Goal: Information Seeking & Learning: Learn about a topic

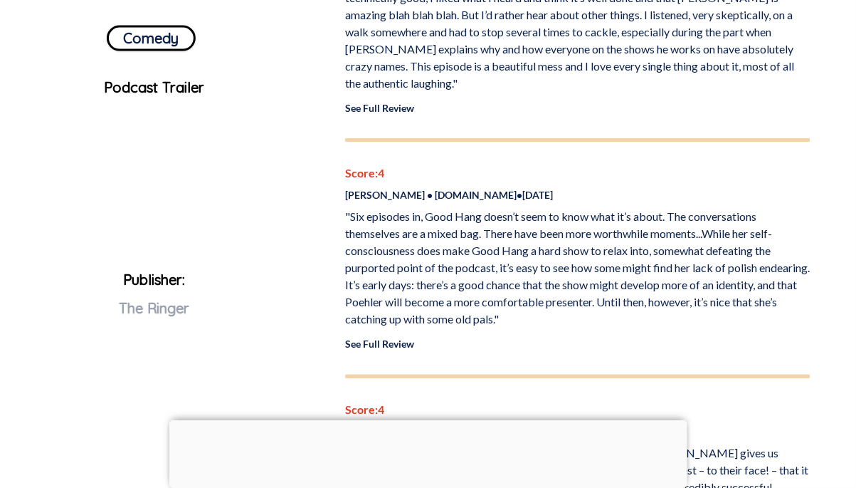
scroll to position [558, 0]
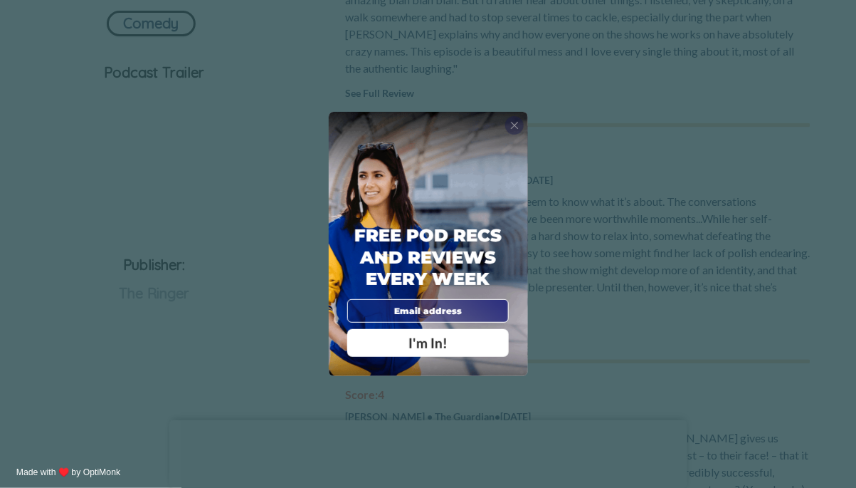
click at [517, 122] on span "X" at bounding box center [514, 125] width 9 height 13
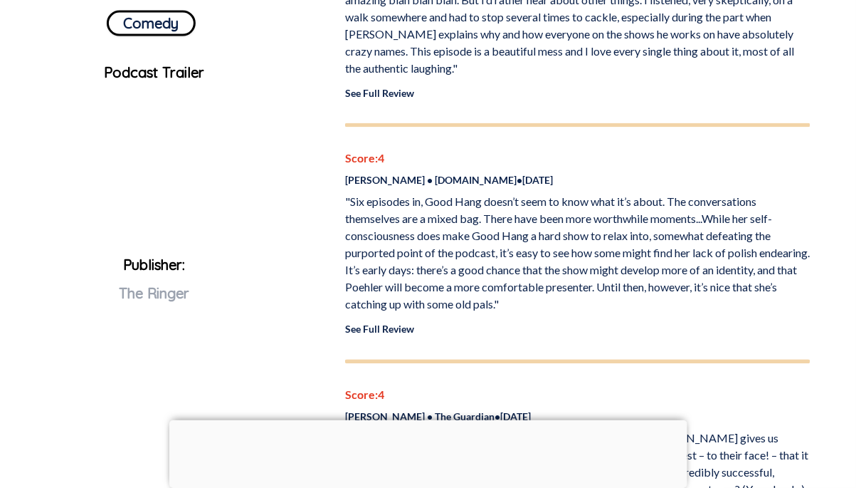
click at [366, 99] on link "See Full Review" at bounding box center [379, 93] width 69 height 12
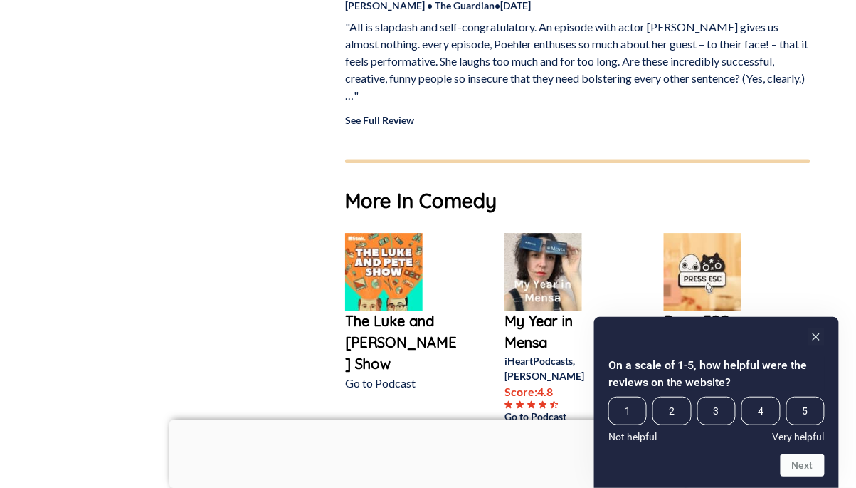
scroll to position [984, 0]
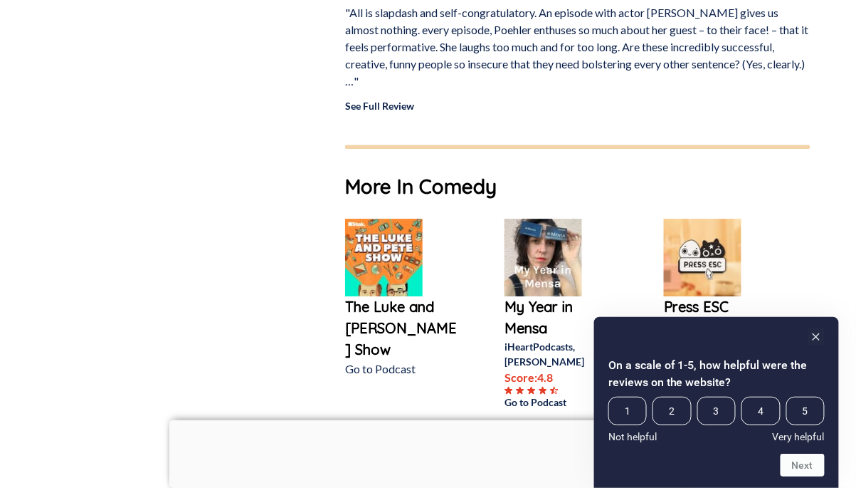
click at [377, 112] on link "See Full Review" at bounding box center [379, 106] width 69 height 12
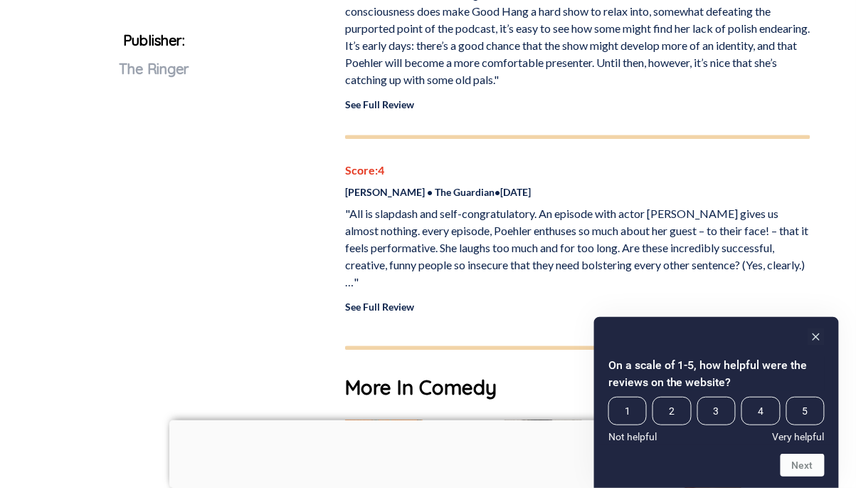
scroll to position [783, 0]
click at [350, 110] on link "See Full Review" at bounding box center [379, 104] width 69 height 12
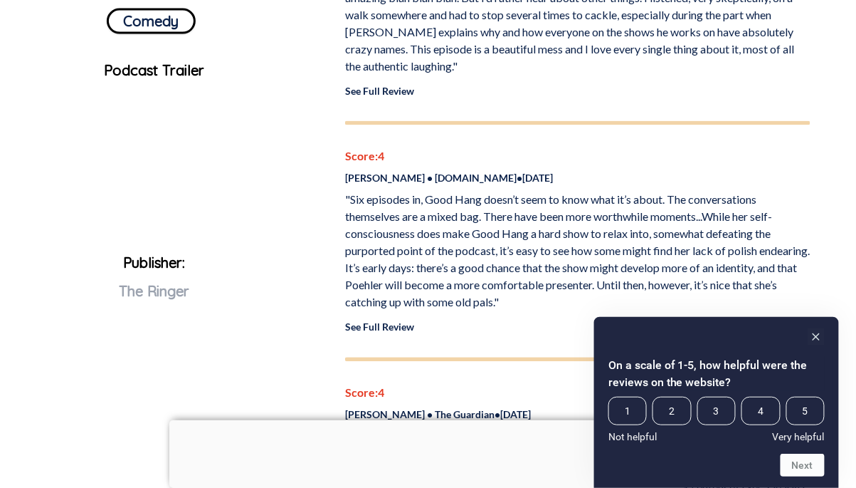
scroll to position [0, 0]
